Goal: Information Seeking & Learning: Check status

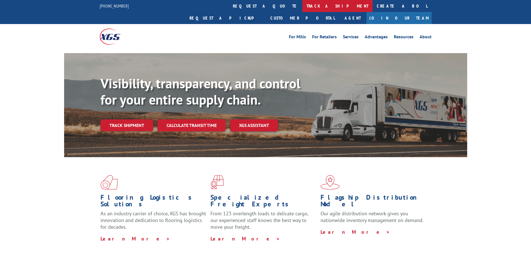
click at [302, 6] on link "track a shipment" at bounding box center [337, 6] width 70 height 12
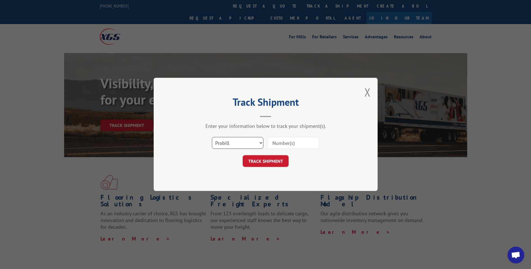
click at [260, 142] on select "Select category... Probill BOL PO" at bounding box center [237, 143] width 51 height 12
select select "bol"
click at [212, 137] on select "Select category... Probill BOL PO" at bounding box center [237, 143] width 51 height 12
click at [280, 146] on input at bounding box center [293, 143] width 51 height 12
paste input "6016713"
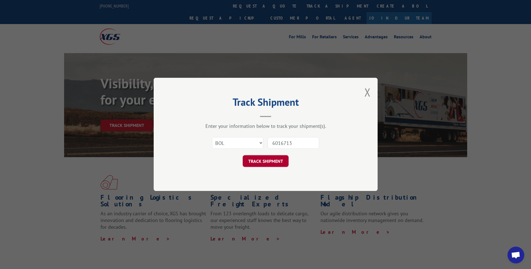
type input "6016713"
click at [268, 161] on button "TRACK SHIPMENT" at bounding box center [266, 162] width 46 height 12
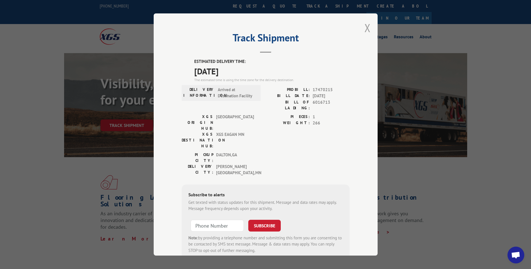
click at [366, 28] on button "Close modal" at bounding box center [367, 27] width 6 height 15
